Goal: Task Accomplishment & Management: Use online tool/utility

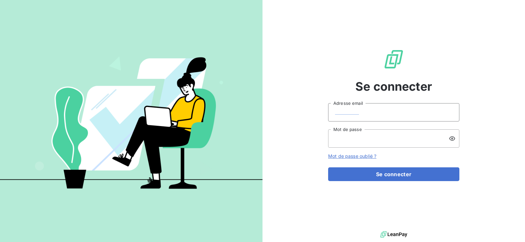
type input "[EMAIL_ADDRESS][DOMAIN_NAME]"
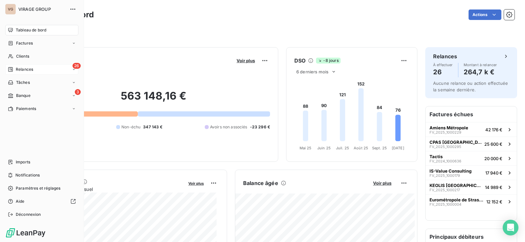
click at [18, 70] on span "Relances" at bounding box center [24, 70] width 17 height 6
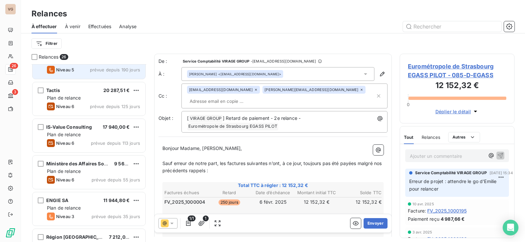
scroll to position [66, 0]
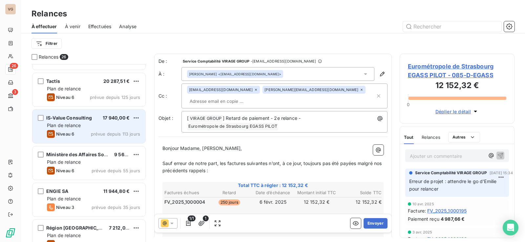
click at [89, 124] on div "Plan de relance" at bounding box center [93, 125] width 93 height 7
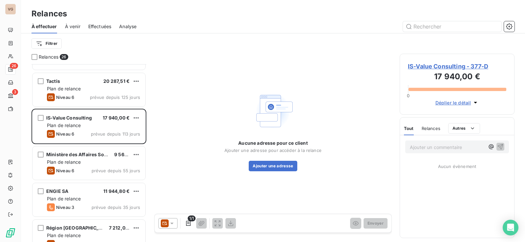
click at [422, 68] on span "IS-Value Consulting - 377-D" at bounding box center [456, 66] width 98 height 9
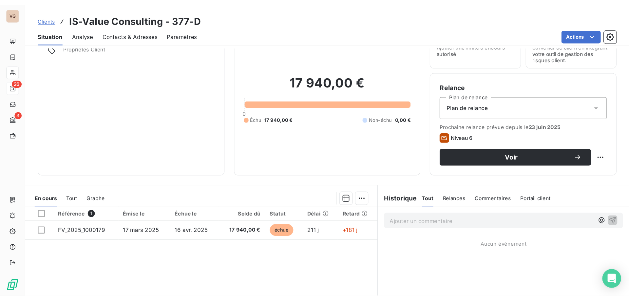
scroll to position [98, 0]
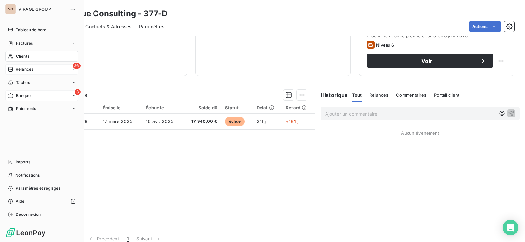
click at [12, 93] on icon at bounding box center [11, 95] width 6 height 5
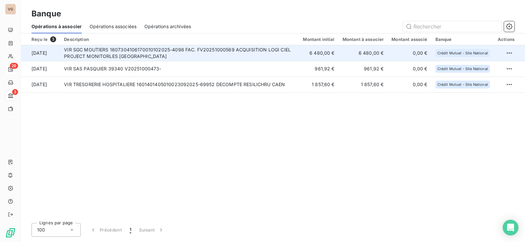
click at [178, 49] on td "VIR SGC MOUTIERS 1607304106170010102025-4098 FAC. FV20251000569 ACQUISITION LOG…" at bounding box center [179, 53] width 239 height 16
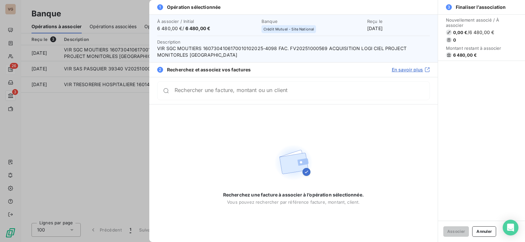
click at [197, 87] on div "Rechercher une facture, montant ou un client" at bounding box center [293, 90] width 272 height 19
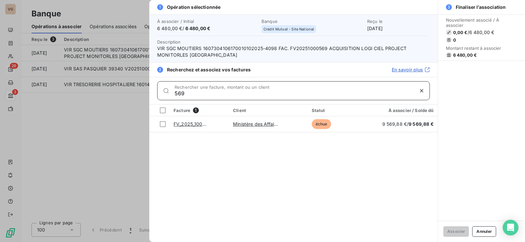
type input "569"
click at [218, 168] on div "Facture 1 Client Statut À associer / Solde dû FV_2025_1000289 Ministère des Aff…" at bounding box center [293, 174] width 288 height 138
click at [95, 143] on div at bounding box center [262, 121] width 525 height 242
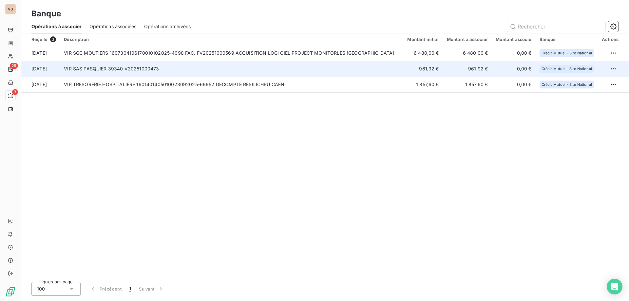
click at [136, 69] on td "VIR SAS PASQUIER 39340 V20251000473-" at bounding box center [232, 69] width 344 height 16
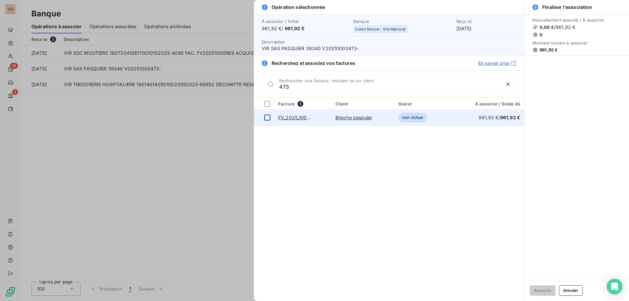
type input "473"
click at [266, 119] on div at bounding box center [268, 118] width 6 height 6
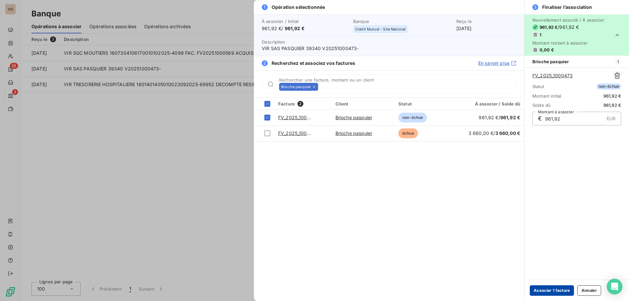
click at [524, 242] on button "Associer 1 facture" at bounding box center [552, 291] width 44 height 10
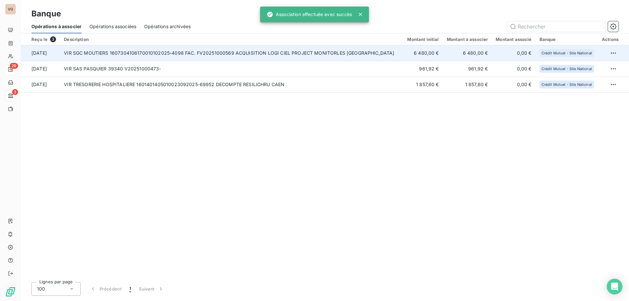
click at [169, 54] on td "VIR SGC MOUTIERS 1607304106170010102025-4098 FAC. FV20251000569 ACQUISITION LOG…" at bounding box center [232, 53] width 344 height 16
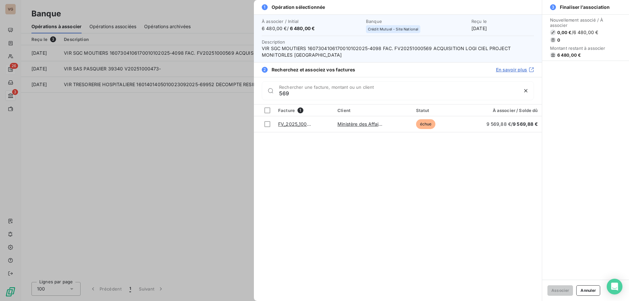
type input "569"
drag, startPoint x: 151, startPoint y: 167, endPoint x: 165, endPoint y: 165, distance: 14.7
click at [151, 167] on div at bounding box center [314, 150] width 629 height 301
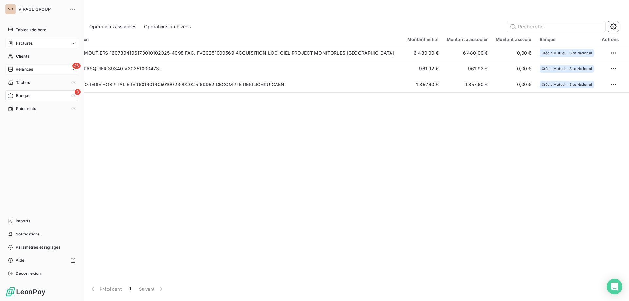
click at [15, 43] on div "Factures" at bounding box center [20, 43] width 25 height 6
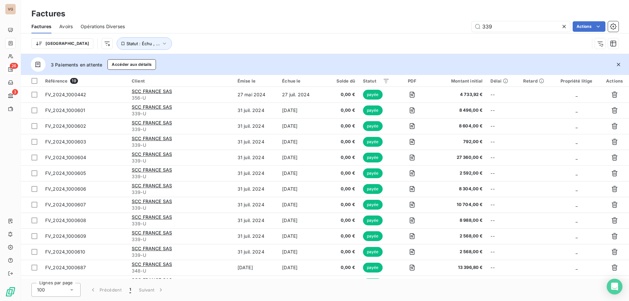
click at [524, 26] on icon at bounding box center [564, 26] width 3 height 3
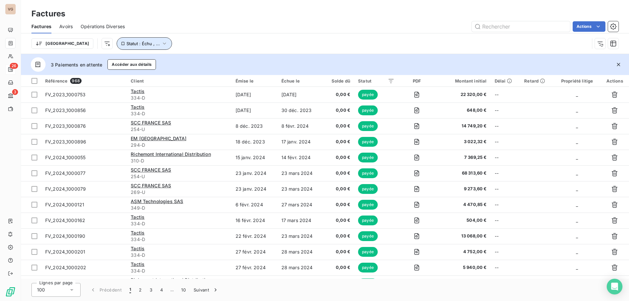
click at [133, 43] on button "Statut : Échu , ..." at bounding box center [144, 43] width 55 height 12
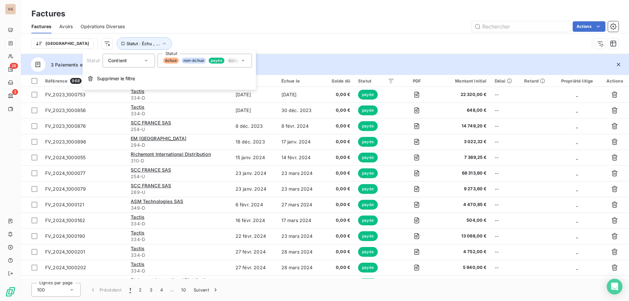
click at [169, 35] on div "Trier Statut : Échu , ..." at bounding box center [324, 43] width 587 height 20
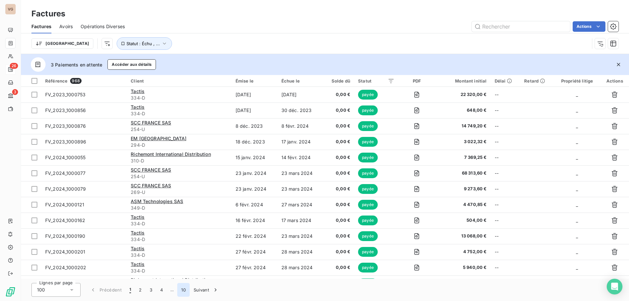
click at [182, 242] on button "10" at bounding box center [183, 290] width 12 height 14
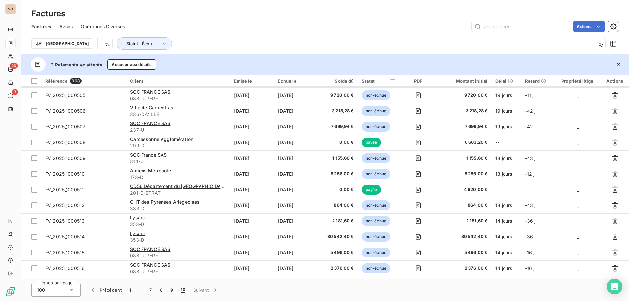
scroll to position [878, 0]
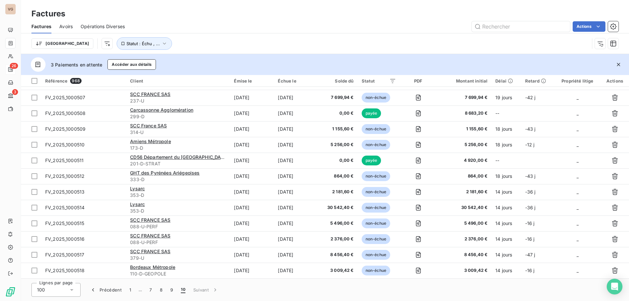
click at [183, 242] on span "10" at bounding box center [183, 290] width 5 height 7
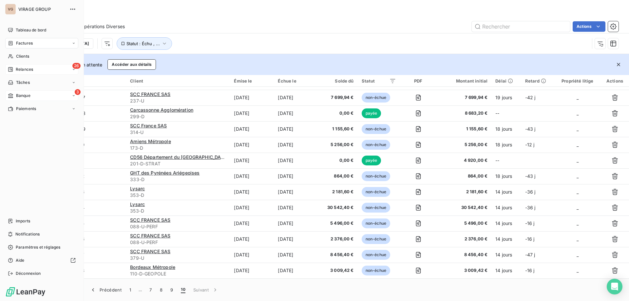
click at [17, 95] on span "Banque" at bounding box center [23, 96] width 14 height 6
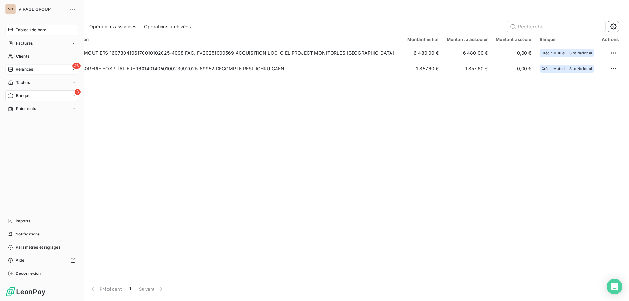
click at [13, 32] on div "Tableau de bord" at bounding box center [41, 30] width 73 height 10
